Goal: Information Seeking & Learning: Learn about a topic

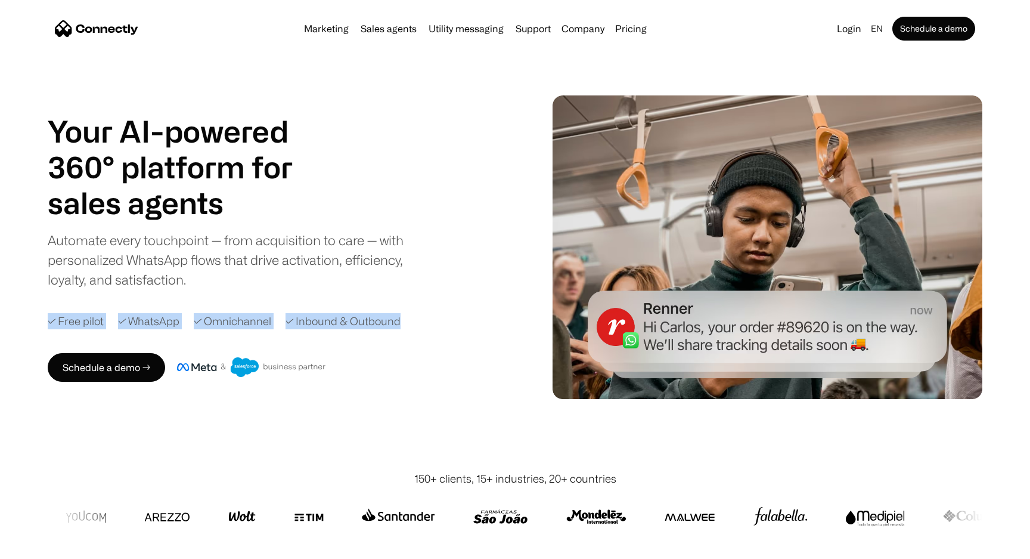
drag, startPoint x: 48, startPoint y: 320, endPoint x: 415, endPoint y: 317, distance: 366.6
click at [415, 317] on div "✓ Free pilot ✓ WhatsApp ✓ Omnichannel ✓ Inbound & Outbound" at bounding box center [291, 321] width 486 height 16
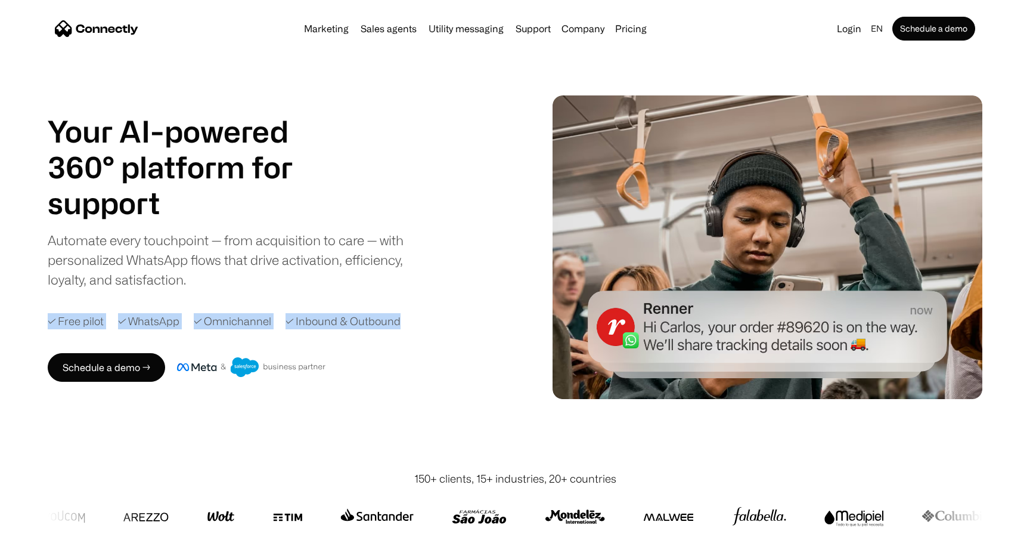
click at [415, 317] on div "✓ Free pilot ✓ WhatsApp ✓ Omnichannel ✓ Inbound & Outbound" at bounding box center [291, 321] width 486 height 16
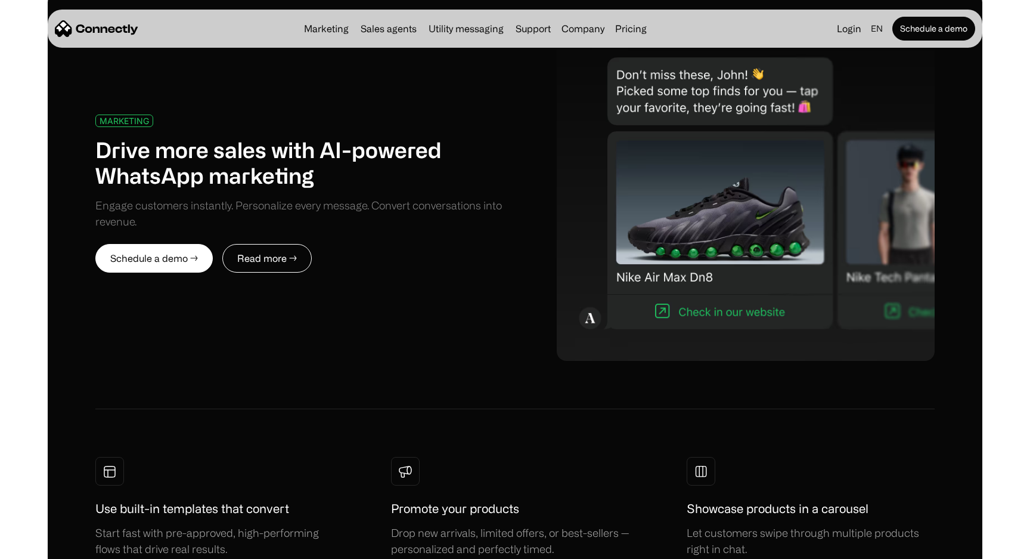
scroll to position [621, 0]
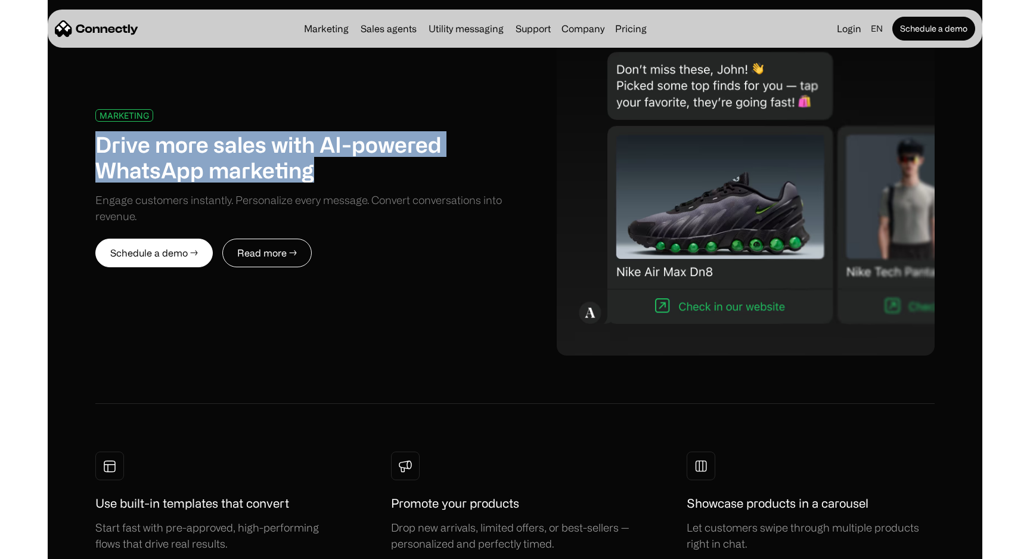
drag, startPoint x: 97, startPoint y: 143, endPoint x: 356, endPoint y: 167, distance: 260.4
click at [356, 167] on h1 "Drive more sales with AI-powered WhatsApp marketing" at bounding box center [305, 156] width 420 height 51
copy h1 "Drive more sales with AI-powered WhatsApp marketing"
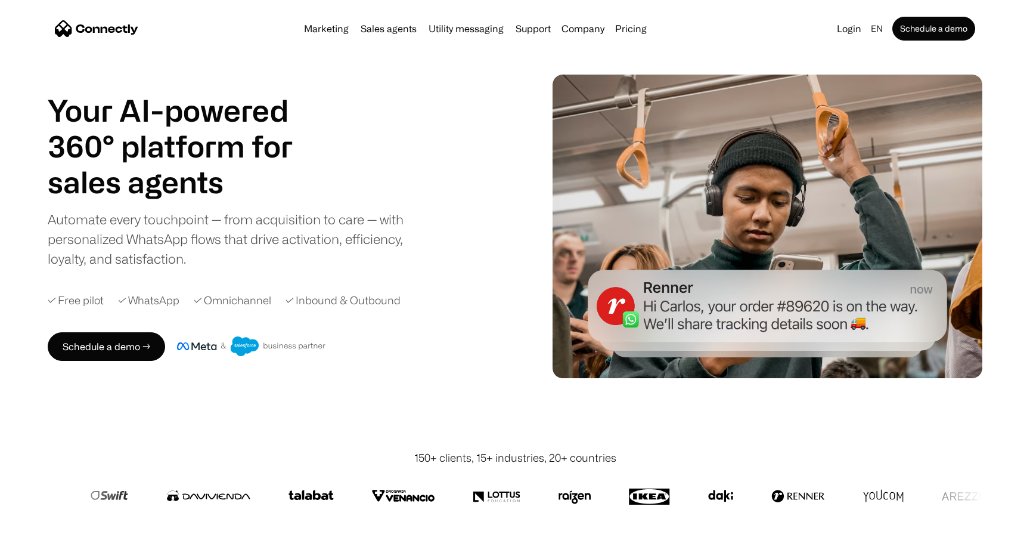
scroll to position [20, 0]
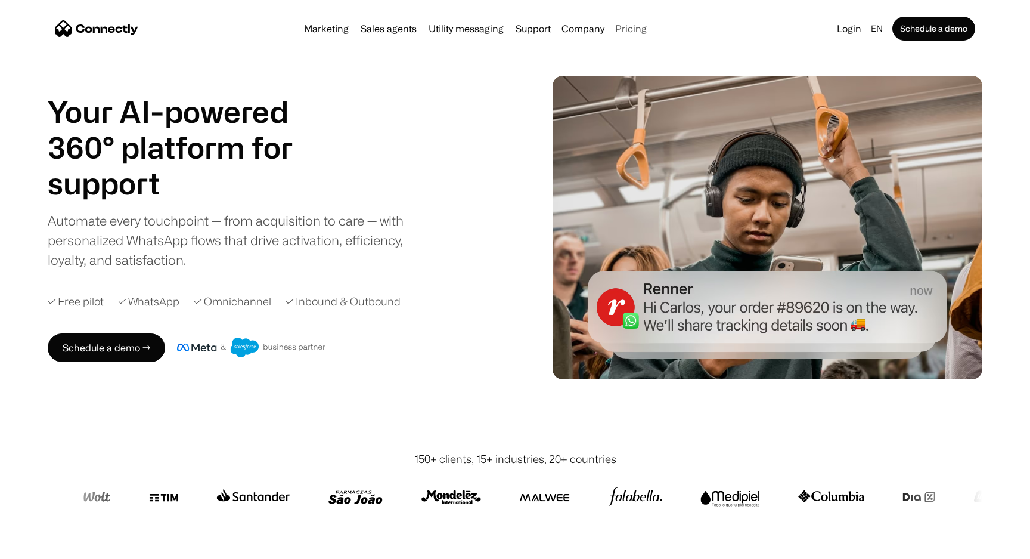
click at [624, 30] on link "Pricing" at bounding box center [630, 29] width 41 height 10
